Goal: Task Accomplishment & Management: Complete application form

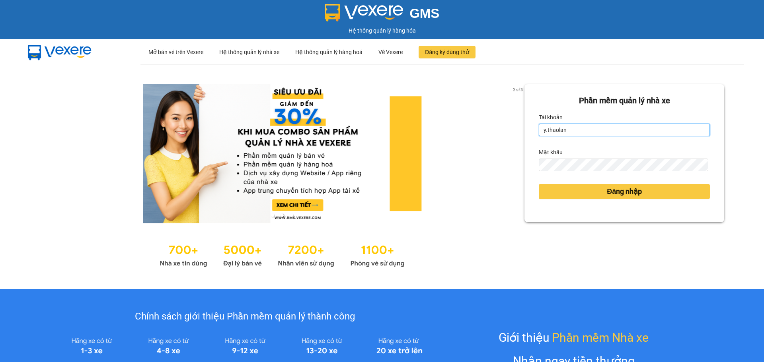
drag, startPoint x: 584, startPoint y: 129, endPoint x: 586, endPoint y: 137, distance: 8.1
click at [585, 130] on input "y.thaolan" at bounding box center [624, 130] width 171 height 13
type input "dao.thaolan"
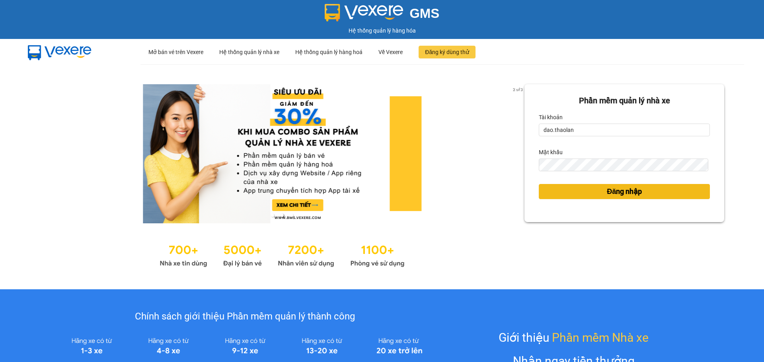
click at [593, 193] on button "Đăng nhập" at bounding box center [624, 191] width 171 height 15
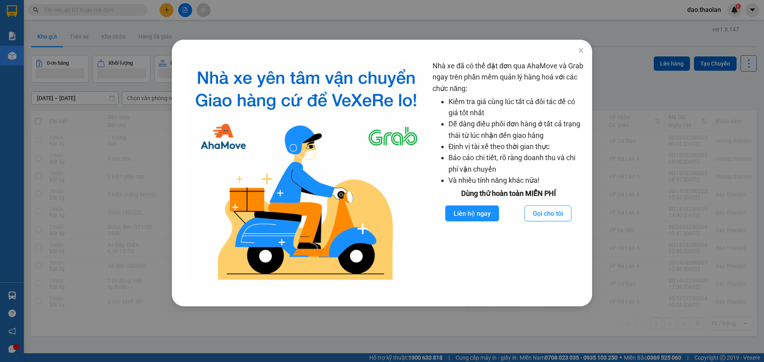
drag, startPoint x: 86, startPoint y: 129, endPoint x: 88, endPoint y: 134, distance: 4.8
click at [88, 134] on div "Nhà xe đã có thể đặt đơn qua AhaMove và Grab ngay trên phần mềm quản lý hàng ho…" at bounding box center [382, 181] width 764 height 362
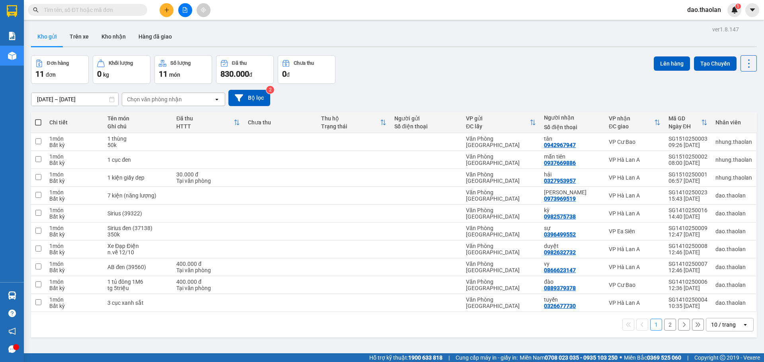
click at [163, 10] on button at bounding box center [166, 10] width 14 height 14
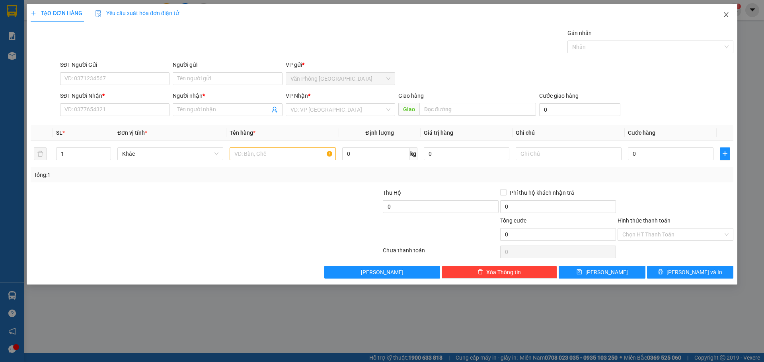
click at [729, 18] on icon "close" at bounding box center [726, 15] width 6 height 6
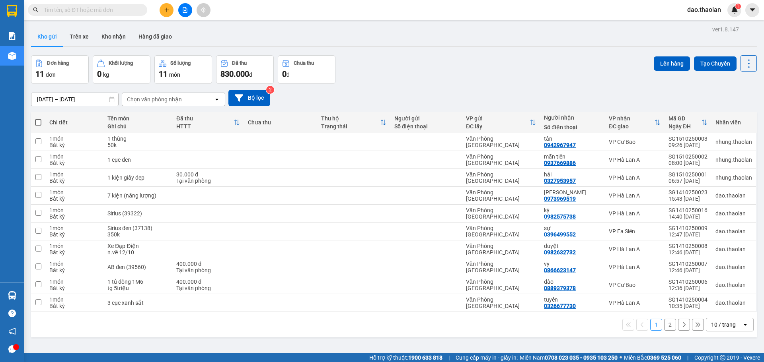
click at [105, 4] on span at bounding box center [87, 10] width 119 height 12
click at [109, 7] on input "text" at bounding box center [91, 10] width 94 height 9
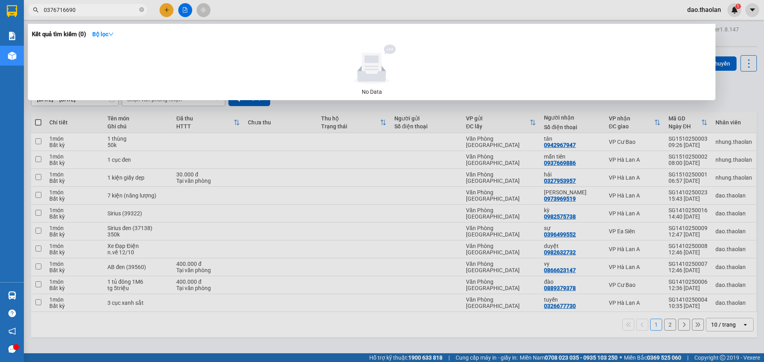
type input "0376716690"
click at [387, 13] on div at bounding box center [382, 181] width 764 height 362
click at [142, 10] on icon "close-circle" at bounding box center [141, 9] width 5 height 5
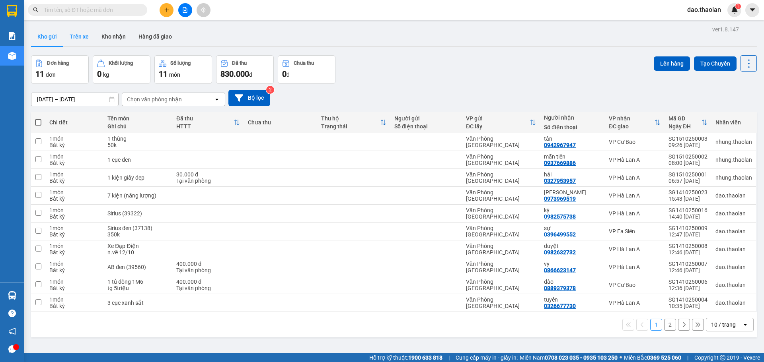
click at [72, 36] on button "Trên xe" at bounding box center [79, 36] width 32 height 19
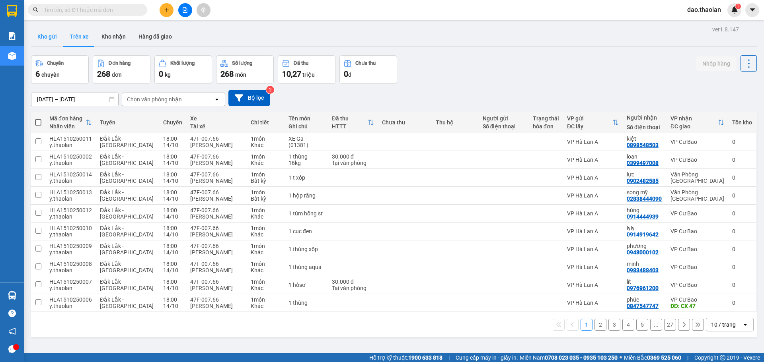
click at [37, 42] on button "Kho gửi" at bounding box center [47, 36] width 32 height 19
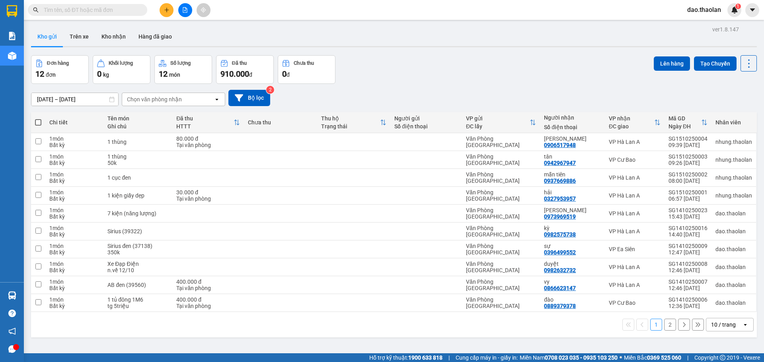
click at [726, 321] on div "10 / trang" at bounding box center [723, 325] width 25 height 8
drag, startPoint x: 729, startPoint y: 312, endPoint x: 731, endPoint y: 308, distance: 4.3
click at [730, 311] on div "100 / trang" at bounding box center [724, 307] width 48 height 14
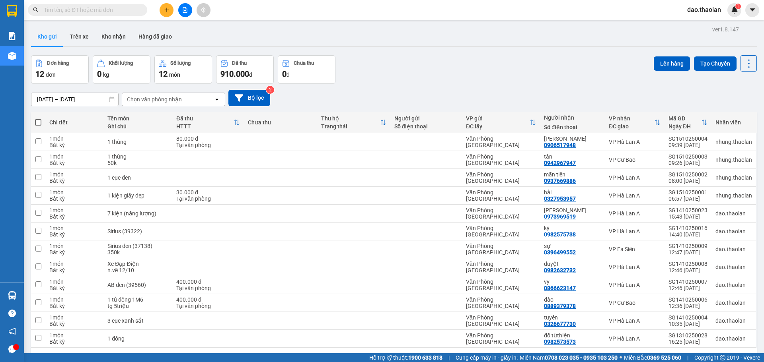
click at [63, 6] on input "text" at bounding box center [91, 10] width 94 height 9
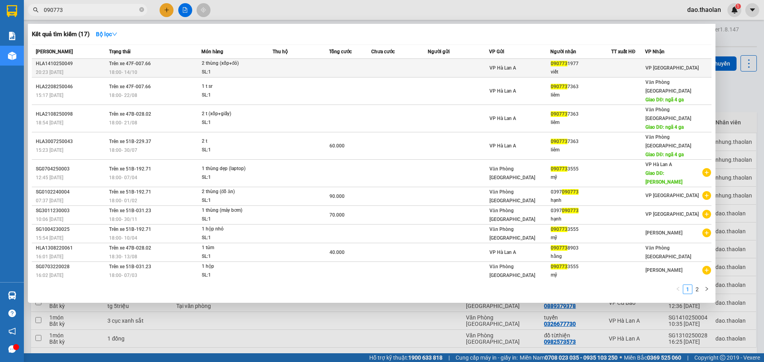
type input "090773"
click at [239, 67] on div "2 thùng (xốp+đỏ)" at bounding box center [232, 63] width 60 height 9
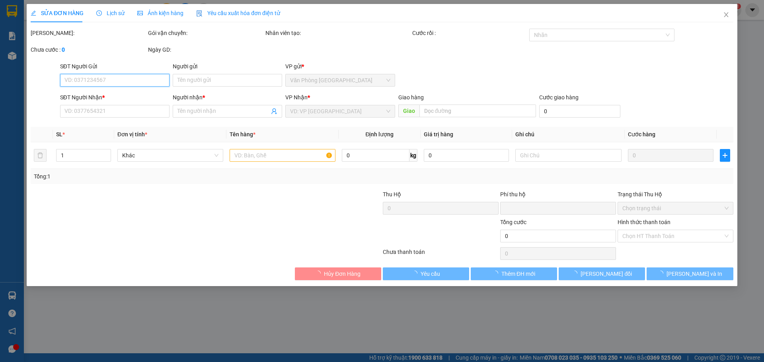
type input "0907731977"
type input "viết"
type input "0"
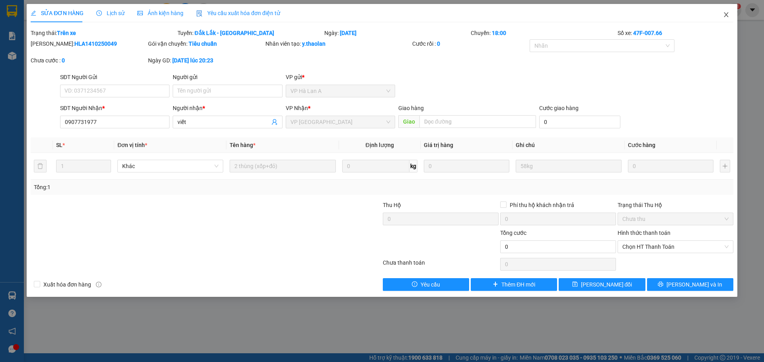
click at [720, 18] on span "Close" at bounding box center [726, 15] width 22 height 22
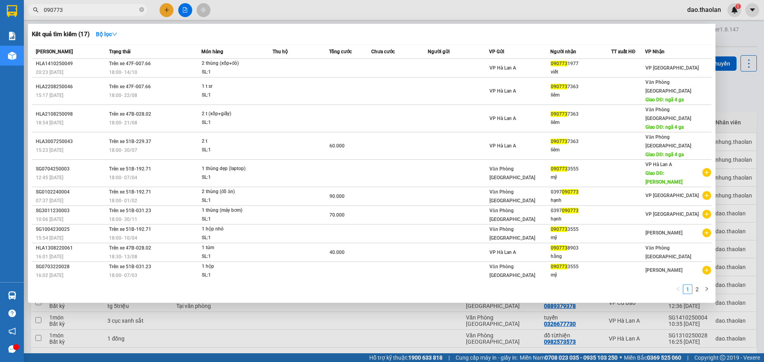
drag, startPoint x: 0, startPoint y: -26, endPoint x: 0, endPoint y: -41, distance: 15.5
click at [0, 0] on html "Kết quả [PERSON_NAME] ( 17 ) Bộ lọc Mã ĐH Trạng thái Món hàng Thu hộ [PERSON_NA…" at bounding box center [382, 181] width 764 height 362
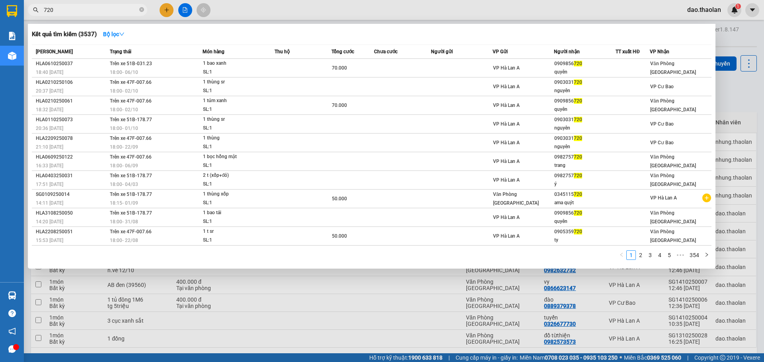
type input "720"
click at [317, 9] on div at bounding box center [382, 181] width 764 height 362
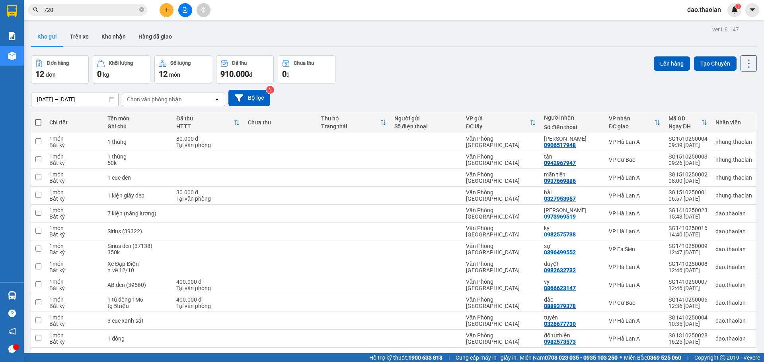
click at [159, 9] on div at bounding box center [185, 10] width 60 height 14
click at [173, 8] on div at bounding box center [185, 10] width 60 height 14
click at [170, 10] on button at bounding box center [166, 10] width 14 height 14
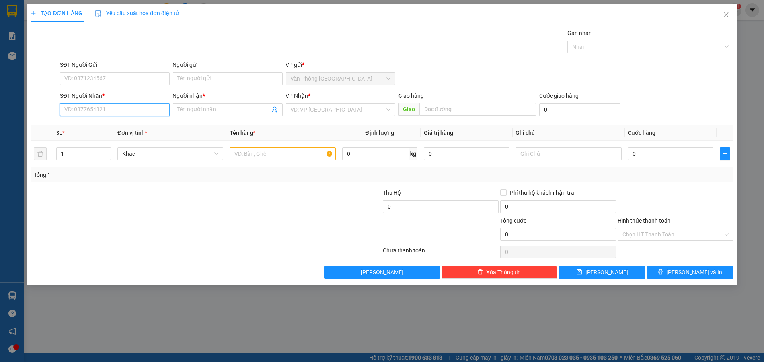
click at [114, 107] on input "SĐT Người Nhận *" at bounding box center [114, 109] width 109 height 13
drag, startPoint x: 104, startPoint y: 126, endPoint x: 183, endPoint y: 145, distance: 80.6
click at [107, 126] on div "0898371813 - diệu" at bounding box center [115, 125] width 100 height 9
type input "0898371813"
type input "diệu"
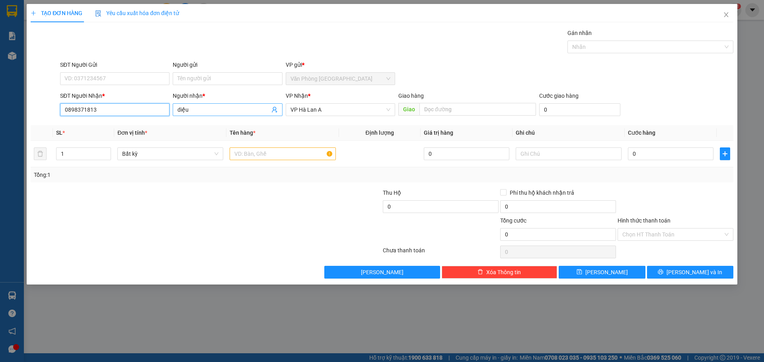
type input "0898371813"
drag, startPoint x: 202, startPoint y: 113, endPoint x: 159, endPoint y: 109, distance: 42.7
click at [161, 110] on div "SĐT Người [PERSON_NAME] * 0898371813 0898371813 Người [PERSON_NAME] * diệu [PER…" at bounding box center [396, 105] width 676 height 28
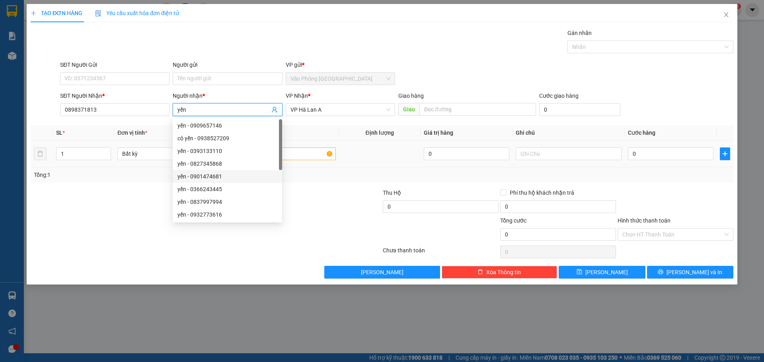
type input "yến"
click at [313, 159] on input "text" at bounding box center [282, 154] width 106 height 13
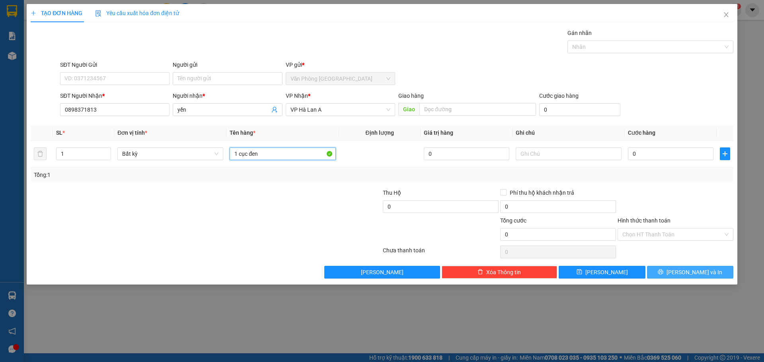
type input "1 cục đen"
click at [695, 273] on span "[PERSON_NAME] và In" at bounding box center [694, 272] width 56 height 9
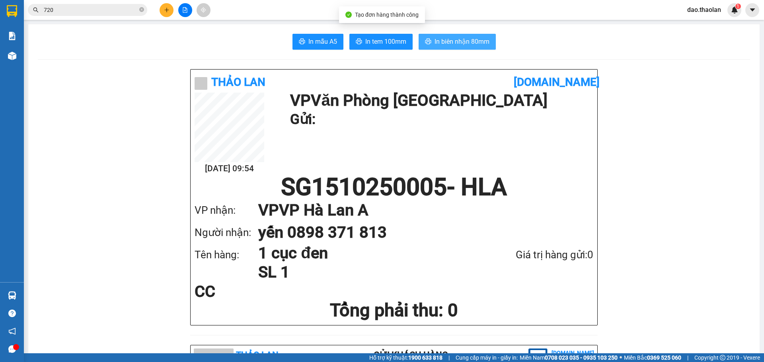
click at [480, 44] on span "In biên nhận 80mm" at bounding box center [461, 42] width 55 height 10
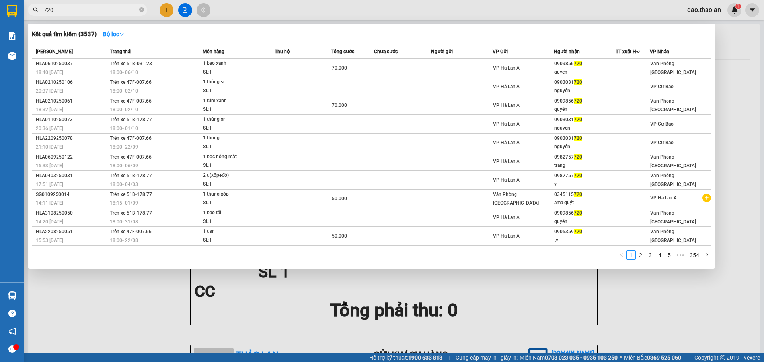
click at [130, 9] on input "720" at bounding box center [91, 10] width 94 height 9
type input "7"
type input "0354826"
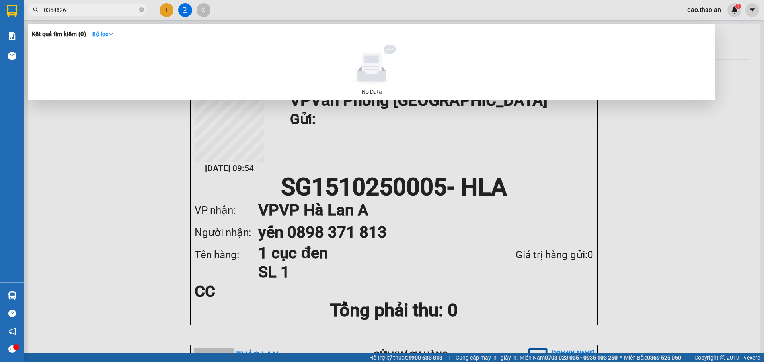
drag, startPoint x: 82, startPoint y: 10, endPoint x: 0, endPoint y: 8, distance: 82.4
click at [6, 8] on section "Kết quả [PERSON_NAME] ( 0 ) Bộ lọc No Data 0354826 dao.thaolan 1 [PERSON_NAME] …" at bounding box center [382, 181] width 764 height 362
